Goal: Information Seeking & Learning: Get advice/opinions

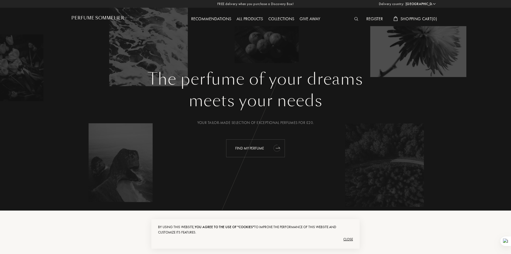
click at [247, 151] on div "Find my perfume" at bounding box center [255, 149] width 59 height 18
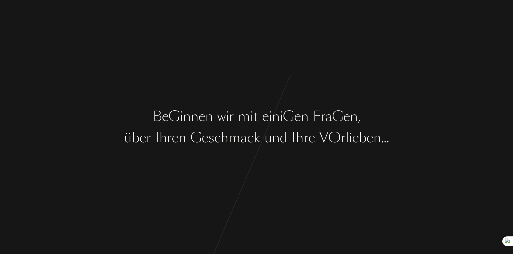
click at [246, 143] on font "a" at bounding box center [243, 137] width 7 height 19
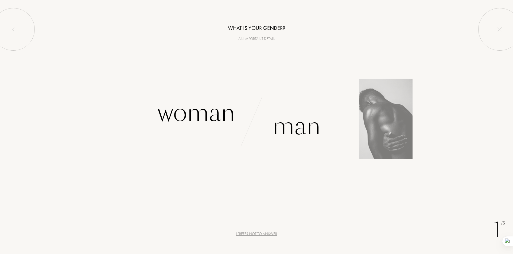
click at [293, 127] on font "Man" at bounding box center [296, 126] width 48 height 34
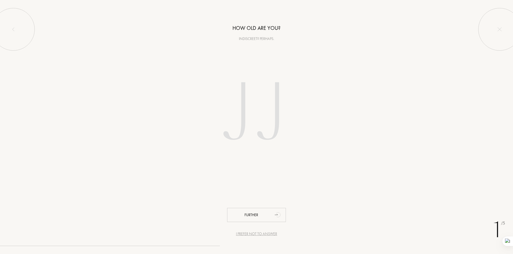
type input "1"
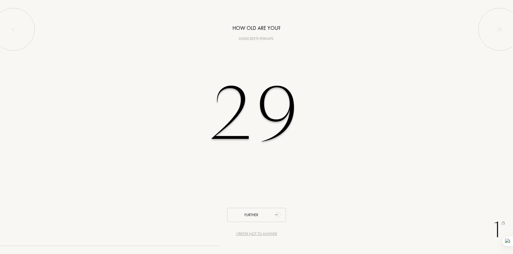
type input "29"
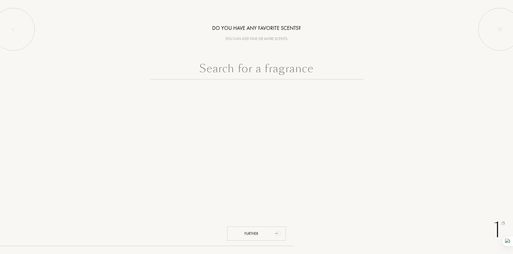
click at [245, 75] on input "text" at bounding box center [257, 69] width 214 height 19
click at [265, 238] on div "Further" at bounding box center [256, 234] width 59 height 14
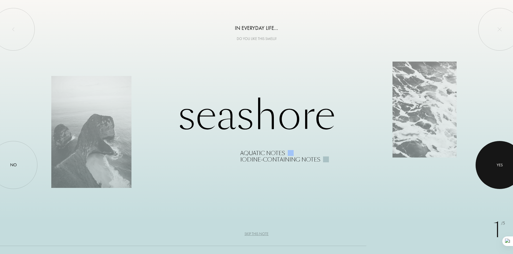
click at [499, 162] on div at bounding box center [499, 165] width 48 height 48
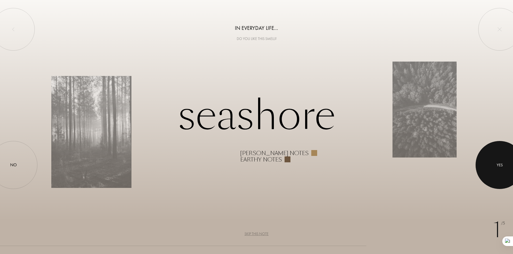
click at [501, 172] on div at bounding box center [499, 165] width 48 height 48
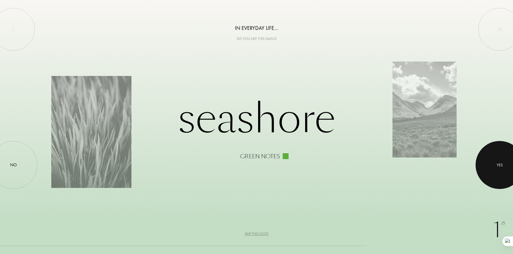
click at [500, 172] on div at bounding box center [499, 165] width 48 height 48
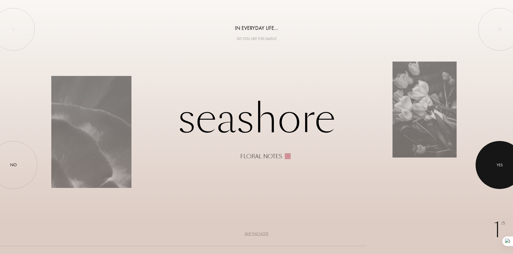
click at [500, 171] on div at bounding box center [499, 165] width 48 height 48
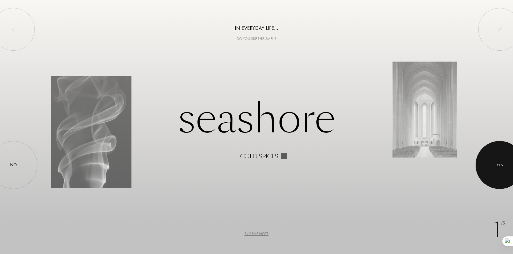
click at [498, 171] on div at bounding box center [499, 165] width 48 height 48
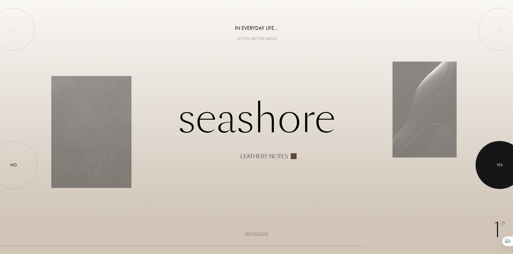
click at [498, 171] on div at bounding box center [499, 165] width 48 height 48
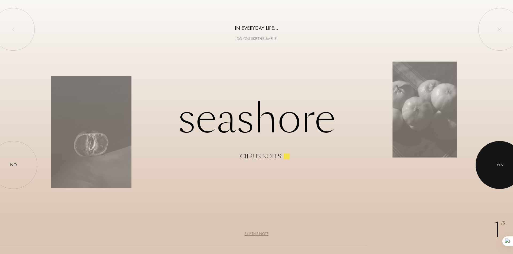
click at [498, 171] on div at bounding box center [499, 165] width 48 height 48
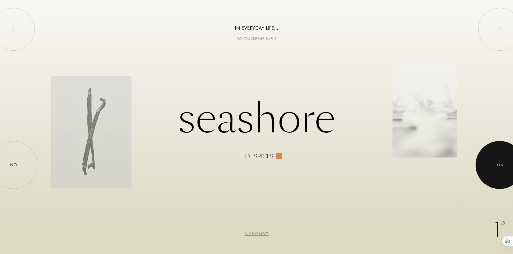
click at [498, 171] on div at bounding box center [499, 165] width 48 height 48
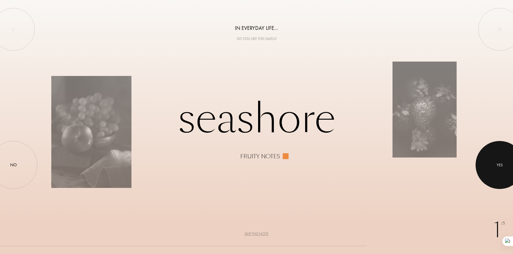
click at [498, 171] on div at bounding box center [499, 165] width 48 height 48
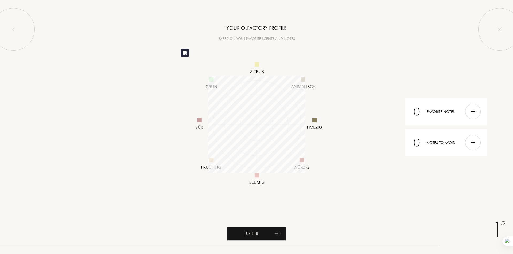
scroll to position [97, 97]
click at [470, 111] on img at bounding box center [473, 112] width 6 height 6
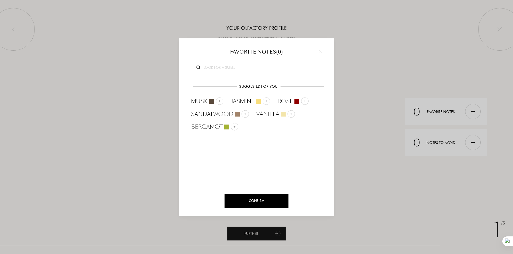
click at [261, 205] on div "Confirm" at bounding box center [257, 201] width 64 height 14
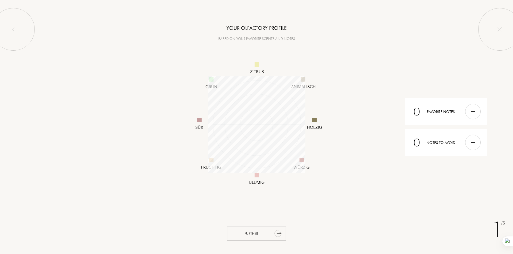
click at [268, 232] on div "Further" at bounding box center [256, 234] width 59 height 14
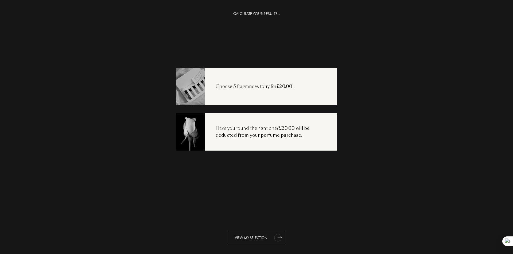
click at [258, 239] on font "View my selection" at bounding box center [251, 238] width 33 height 5
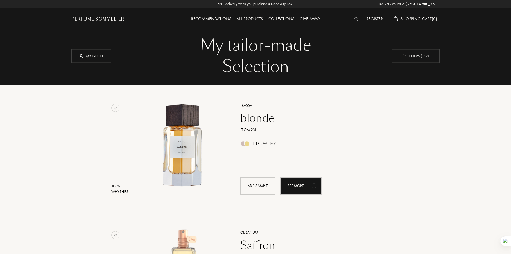
click at [112, 19] on font "Perfume Sommelier" at bounding box center [97, 19] width 53 height 6
click at [103, 18] on font "Perfume Sommelier" at bounding box center [97, 19] width 53 height 6
click at [312, 21] on font "Give away" at bounding box center [310, 19] width 21 height 6
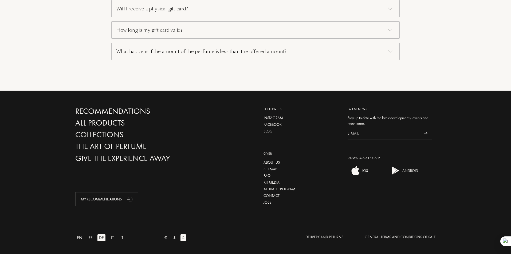
scroll to position [430, 0]
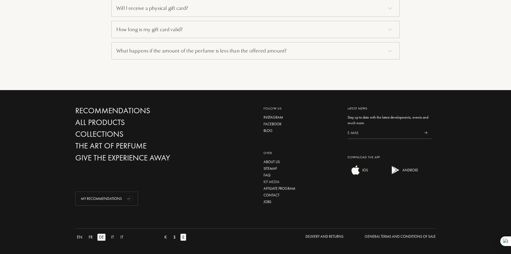
click at [269, 182] on font "Kit media" at bounding box center [271, 182] width 16 height 5
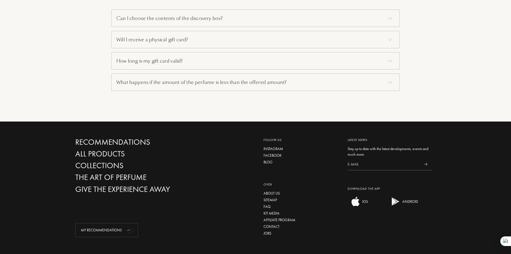
scroll to position [323, 0]
